Goal: Task Accomplishment & Management: Use online tool/utility

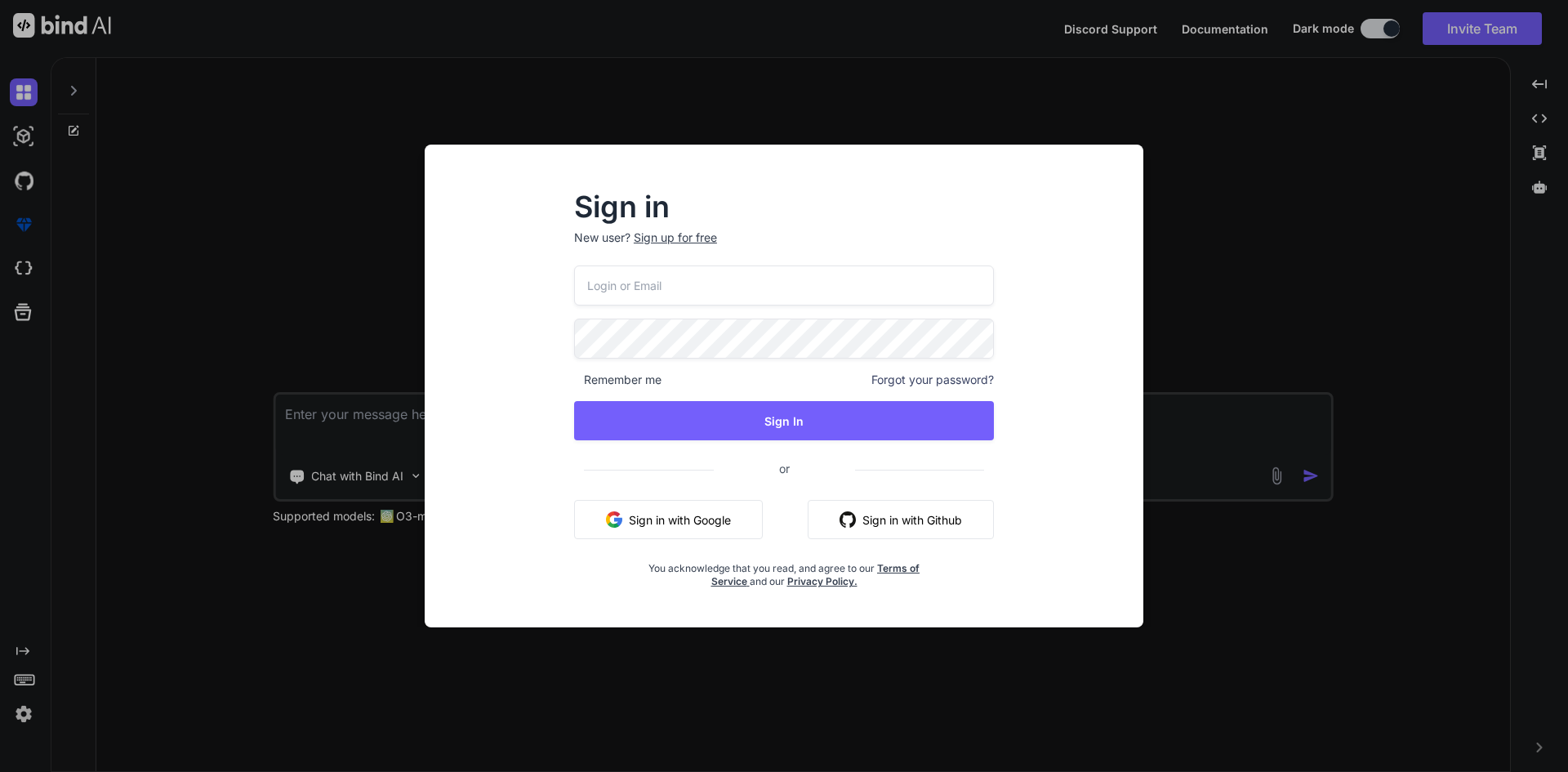
type textarea "x"
click at [656, 517] on button "Sign in with Google" at bounding box center [669, 520] width 189 height 39
click at [1187, 266] on div "Sign in New user? Sign up for free Remember me Forgot your password? Sign In or…" at bounding box center [784, 386] width 1568 height 772
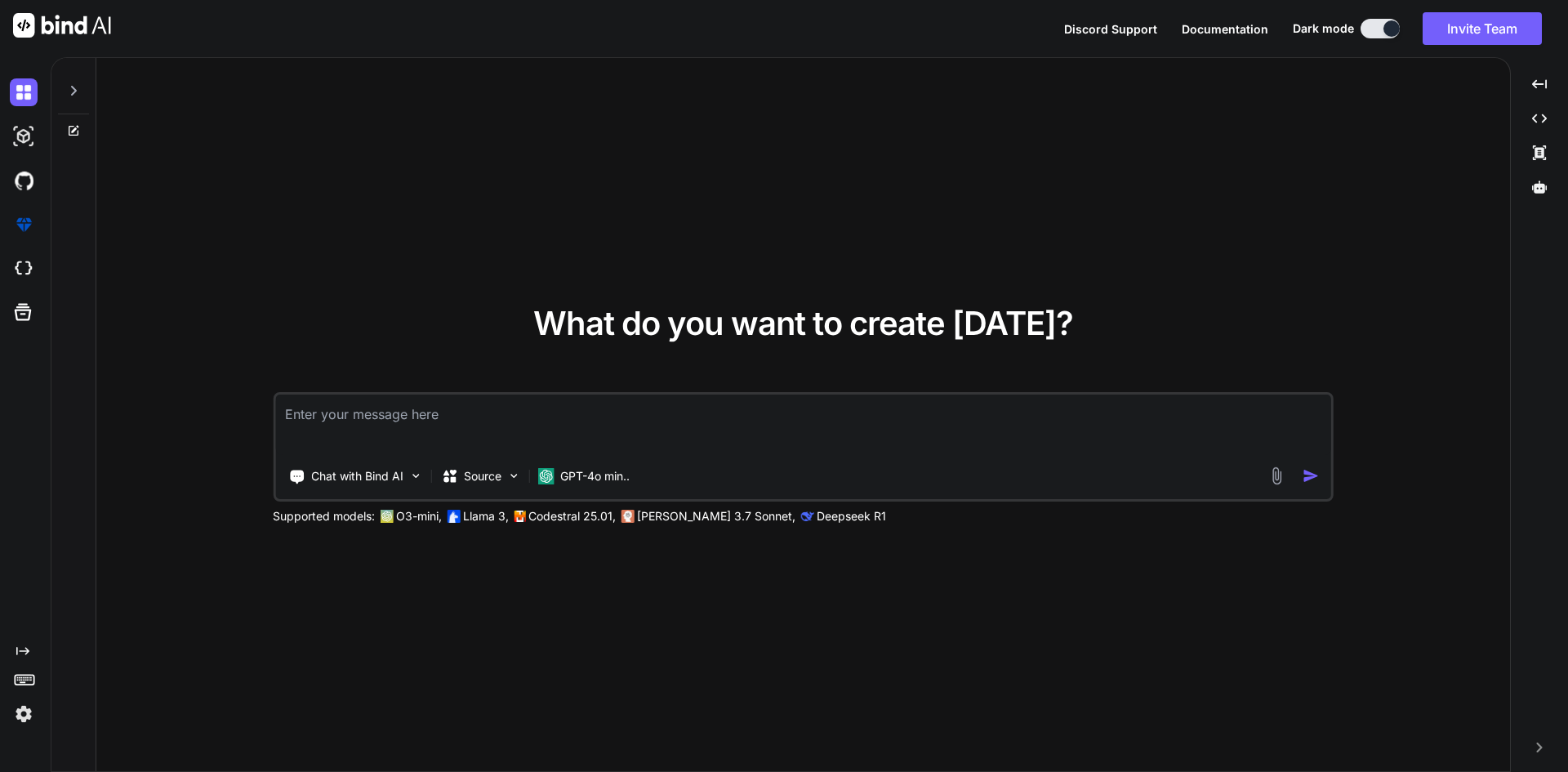
click at [406, 413] on textarea at bounding box center [803, 425] width 1056 height 61
paste textarea "Learn about JavaScript for, while and do while loop."
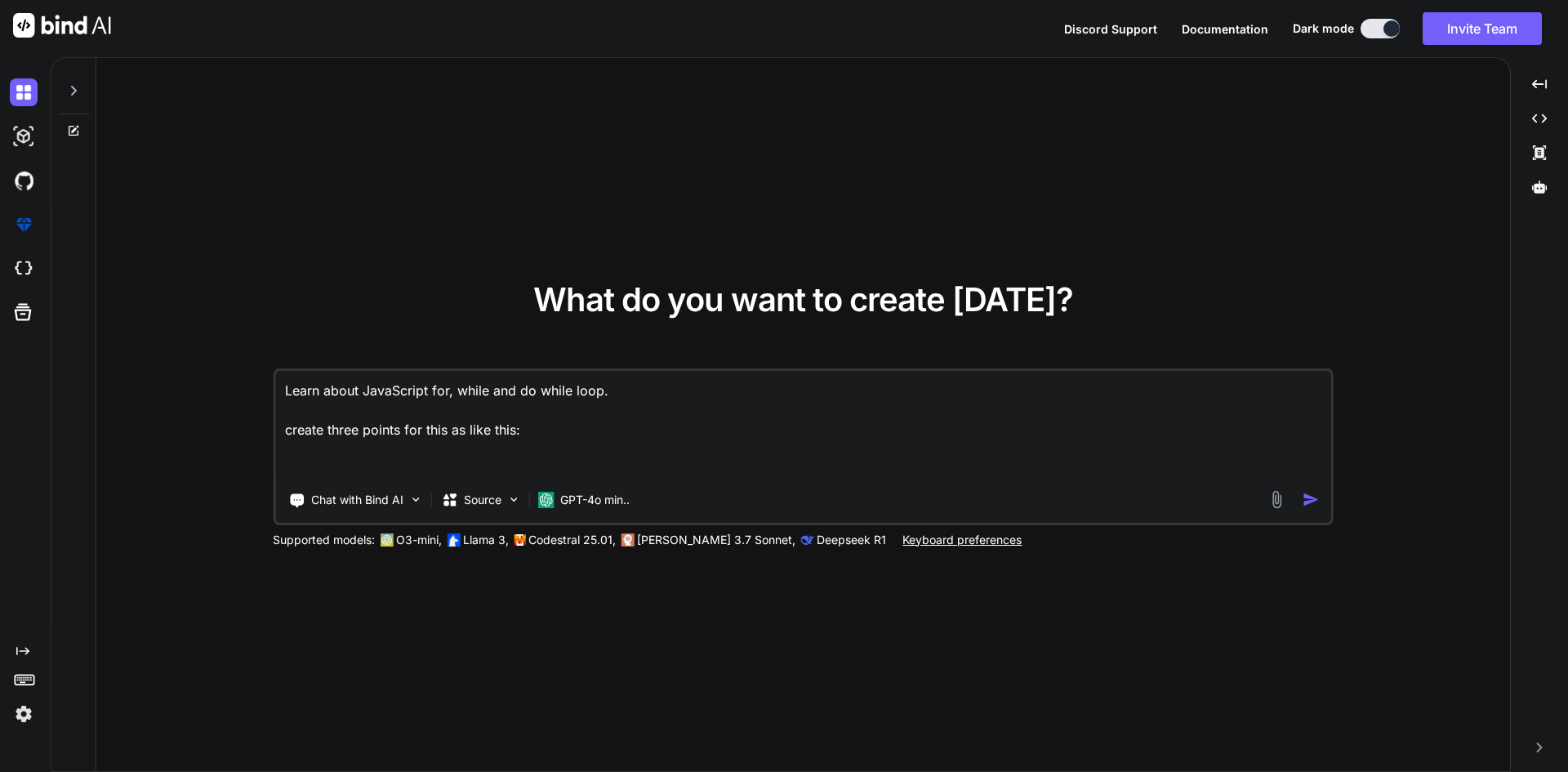
paste textarea "• Practised creating and accessing objects to understand how they can store key…"
type textarea "Learn about JavaScript for, while and do while loop. create three points for th…"
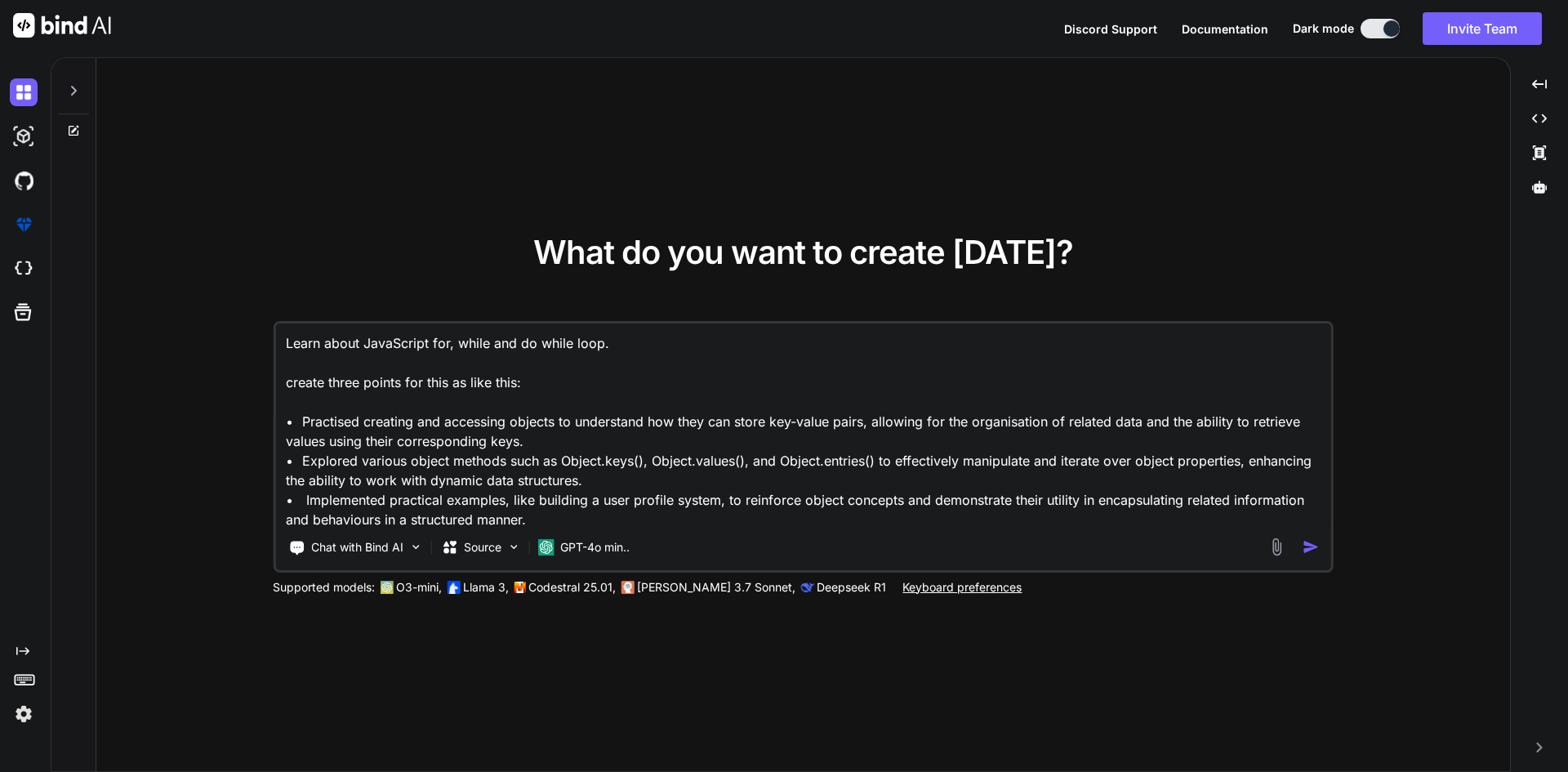
scroll to position [22, 0]
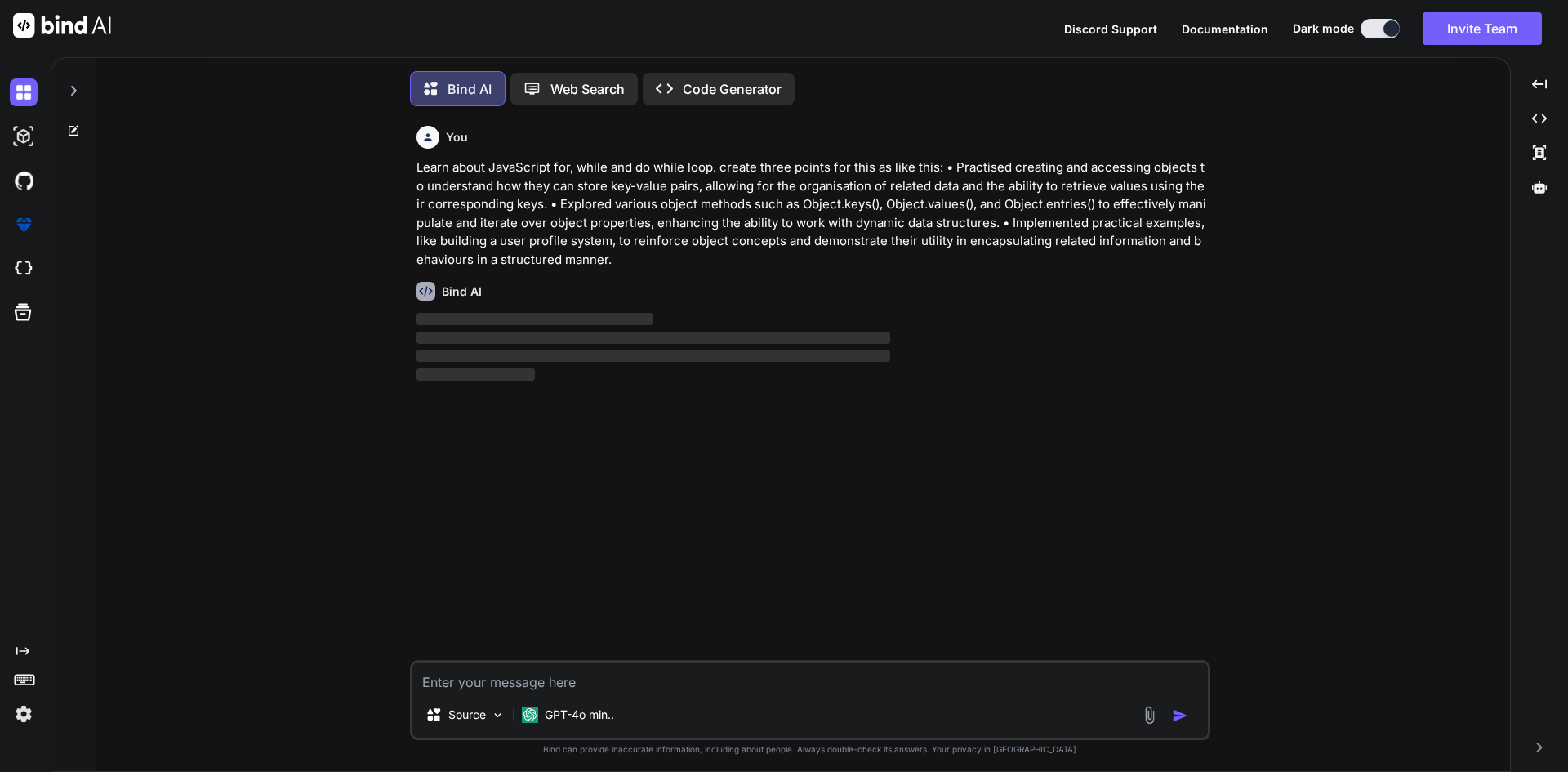
scroll to position [8, 0]
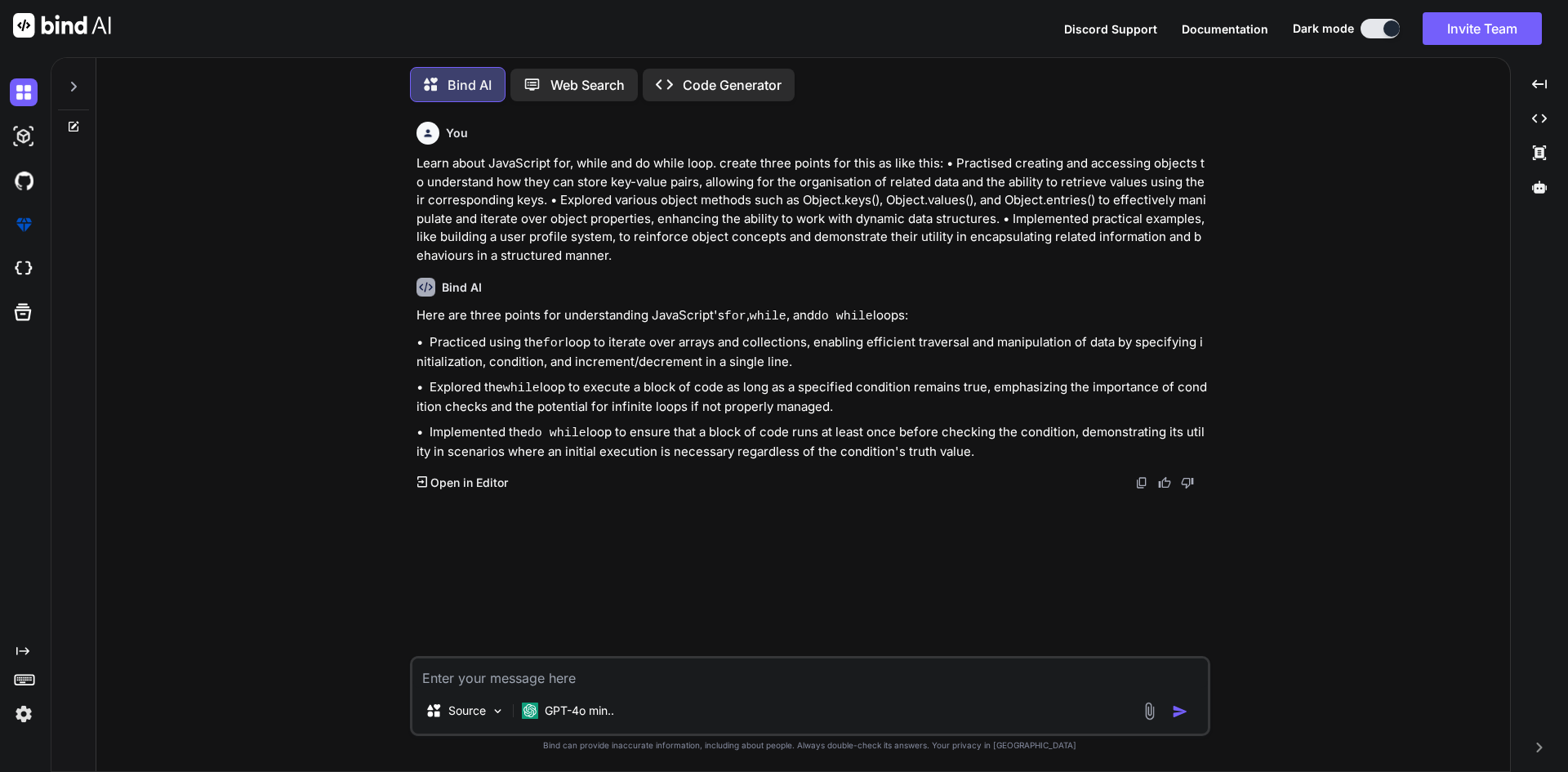
drag, startPoint x: 970, startPoint y: 439, endPoint x: 428, endPoint y: 329, distance: 553.0
click at [428, 329] on div "Here are three points for understanding JavaScript's for , while , and do while…" at bounding box center [811, 384] width 790 height 155
click at [497, 671] on textarea at bounding box center [809, 673] width 795 height 29
type textarea "Make it small and only three points"
click at [1172, 708] on img "button" at bounding box center [1180, 711] width 17 height 17
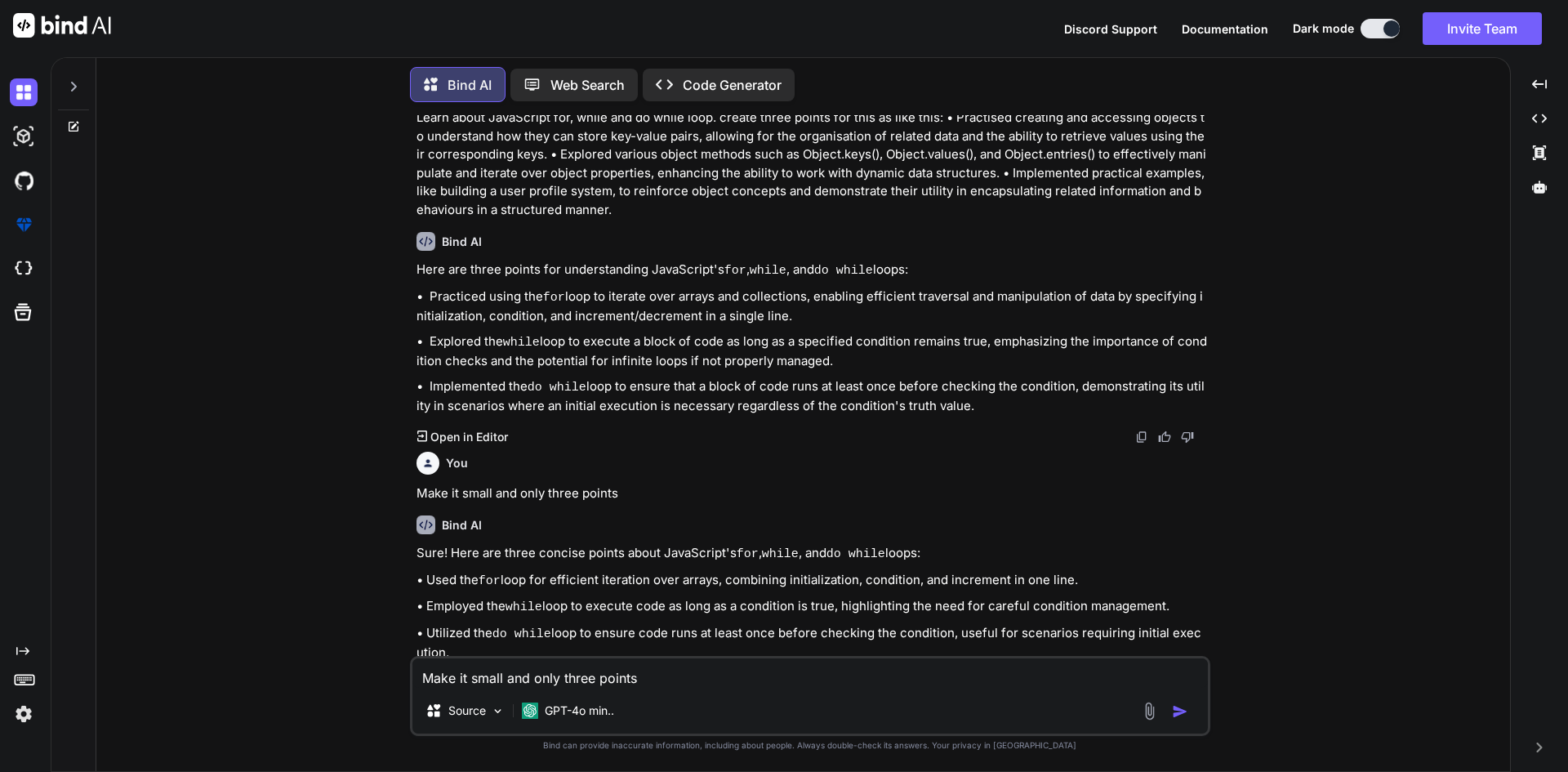
scroll to position [69, 0]
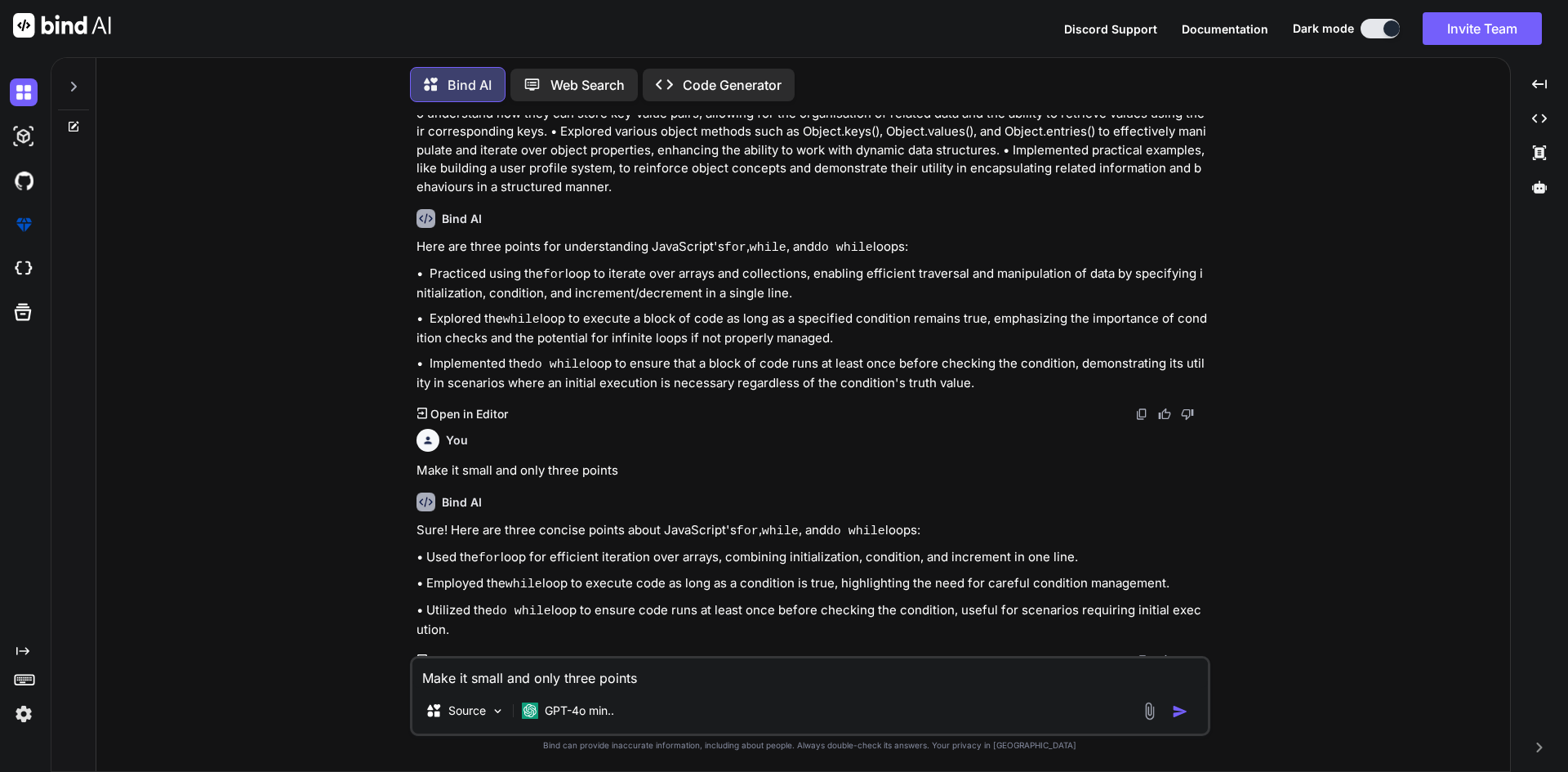
click at [574, 676] on textarea "Make it small and only three points" at bounding box center [809, 673] width 795 height 29
type textarea "only two points"
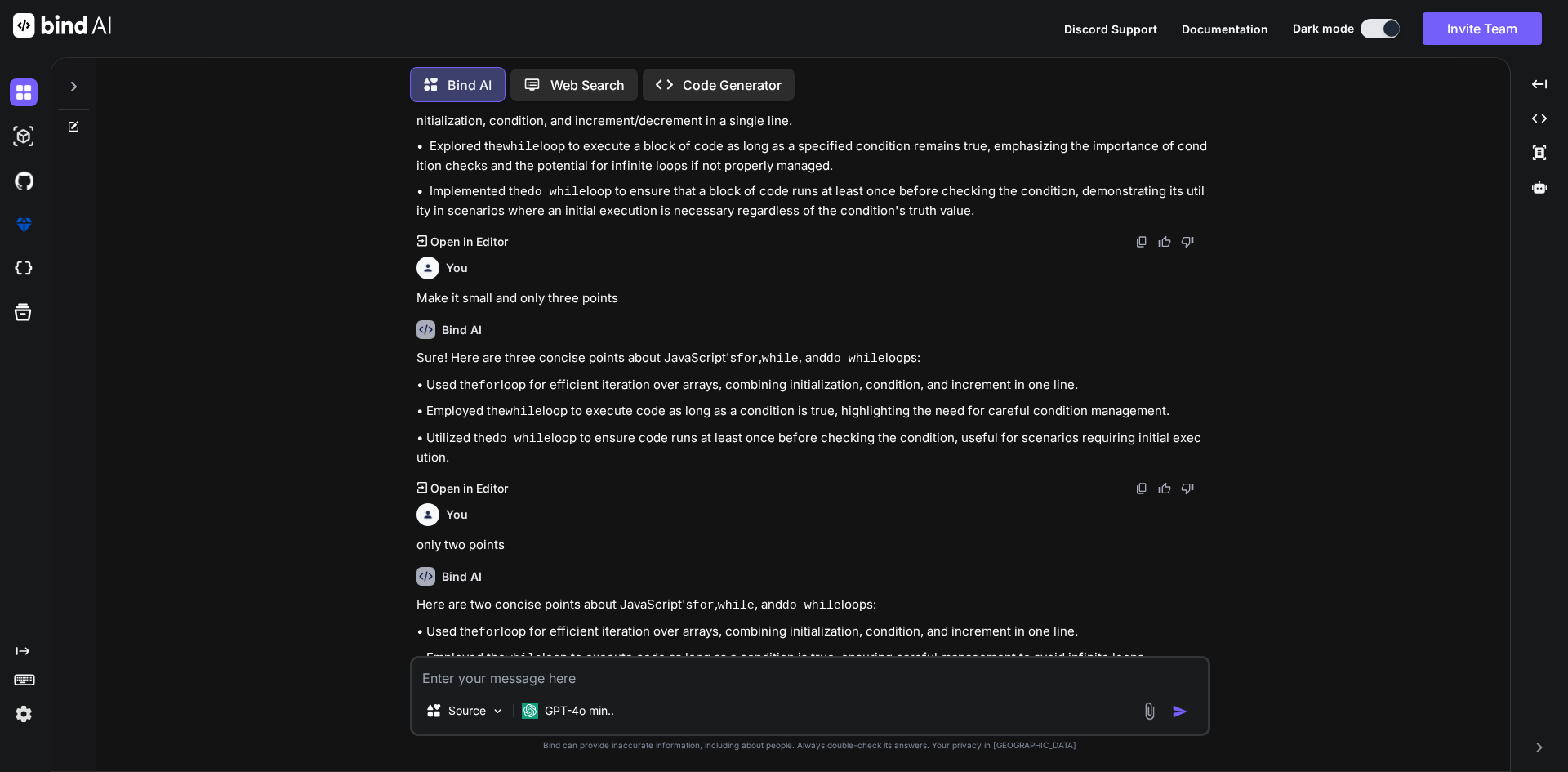
scroll to position [265, 0]
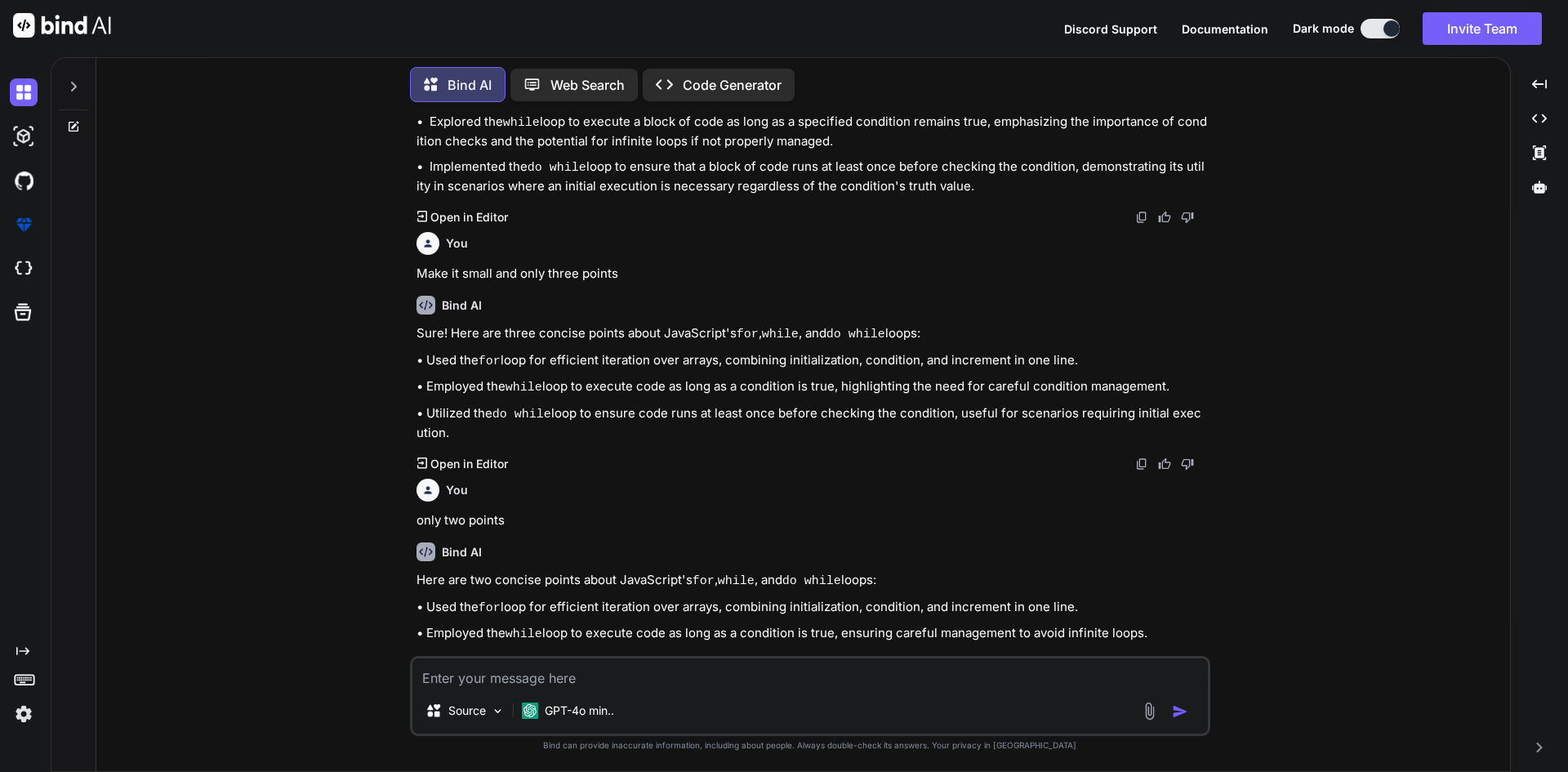
drag, startPoint x: 1151, startPoint y: 616, endPoint x: 415, endPoint y: 589, distance: 736.5
click at [415, 589] on div "You Learn about JavaScript for, while and do while loop. create three points fo…" at bounding box center [811, 385] width 797 height 541
copy div "• Used the for loop for efficient iteration over arrays, combining initializati…"
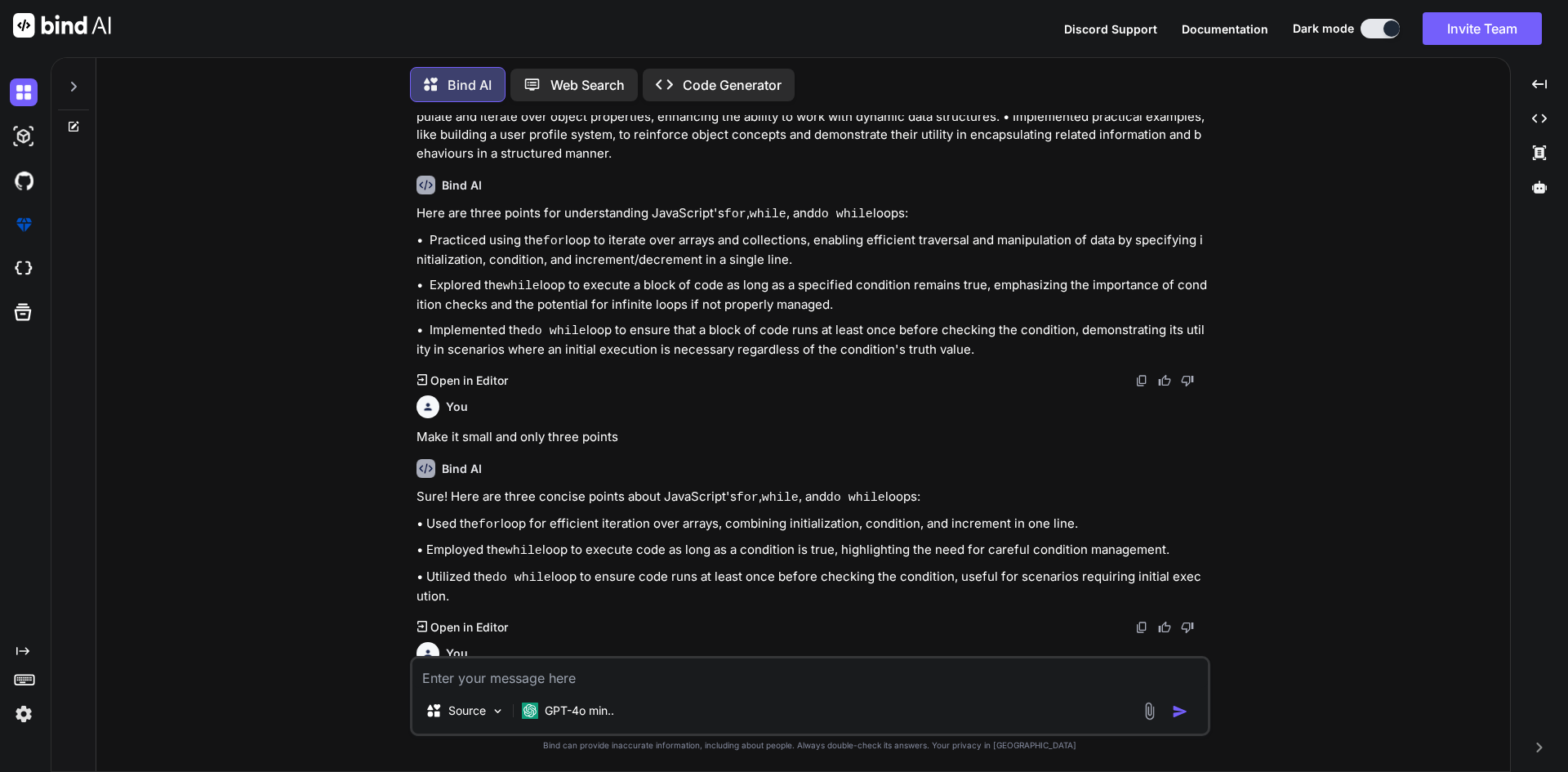
drag, startPoint x: 968, startPoint y: 340, endPoint x: 413, endPoint y: 225, distance: 566.8
click at [413, 225] on div "You Learn about JavaScript for, while and do while loop. create three points fo…" at bounding box center [811, 385] width 797 height 541
copy div "• Practiced using the for loop to iterate over arrays and collections, enabling…"
